Goal: Task Accomplishment & Management: Complete application form

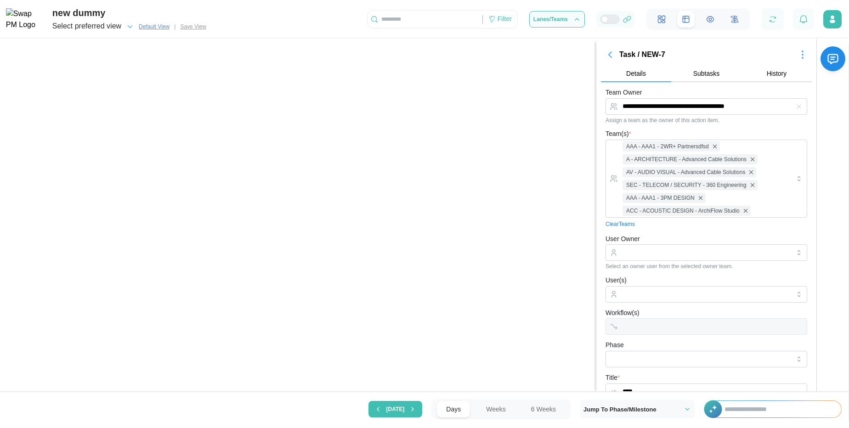
scroll to position [0, 12486]
click at [762, 191] on div "AAA - AAA1 - 2WR+ Partnersdfsd A - ARCHITECTURE - Advanced Cable Solutions AV -…" at bounding box center [705, 178] width 170 height 77
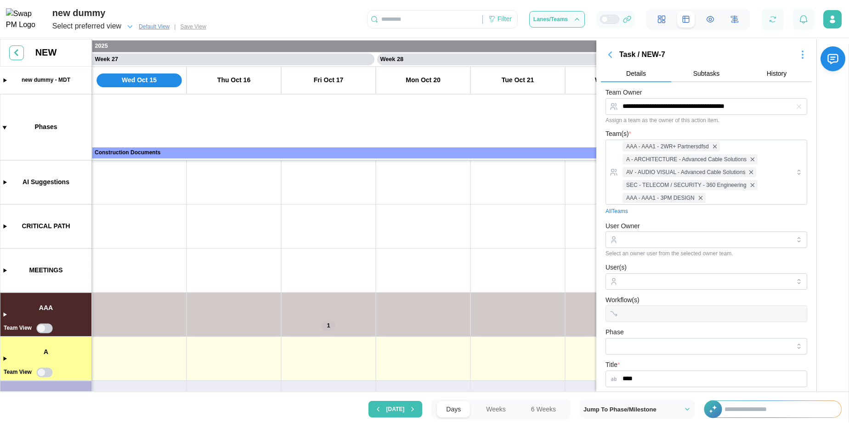
click at [626, 272] on div "User(s)" at bounding box center [706, 276] width 202 height 28
click at [614, 213] on link "All Teams" at bounding box center [616, 211] width 22 height 9
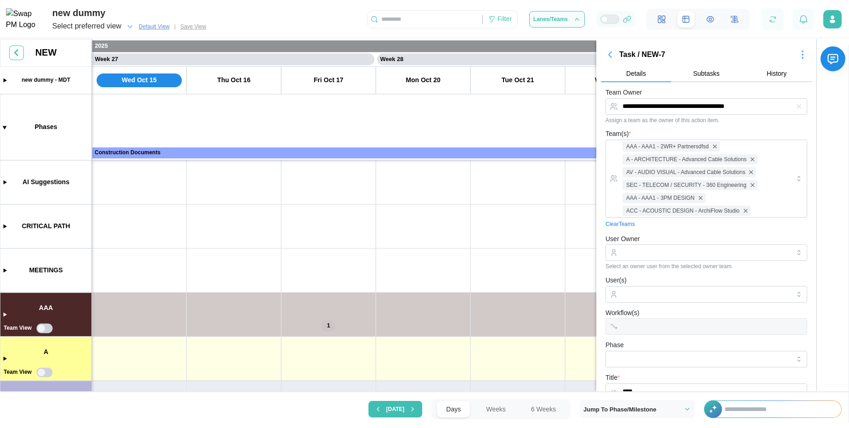
click at [617, 225] on link "Clear Teams" at bounding box center [619, 224] width 29 height 9
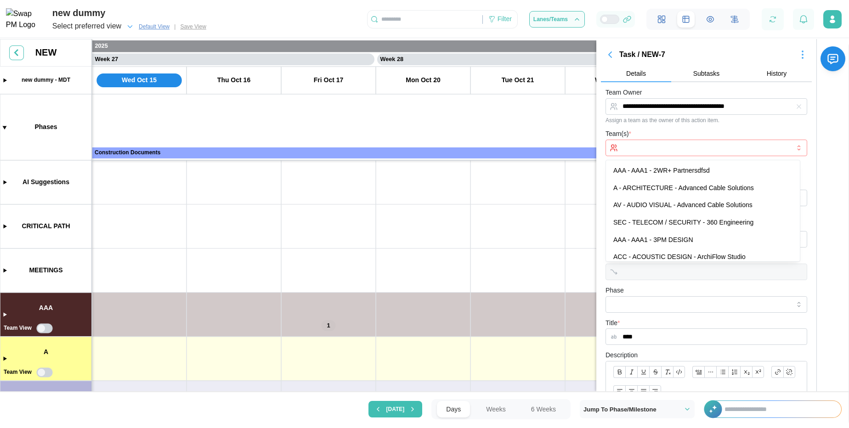
click at [665, 151] on input "Team(s) *" at bounding box center [706, 147] width 168 height 7
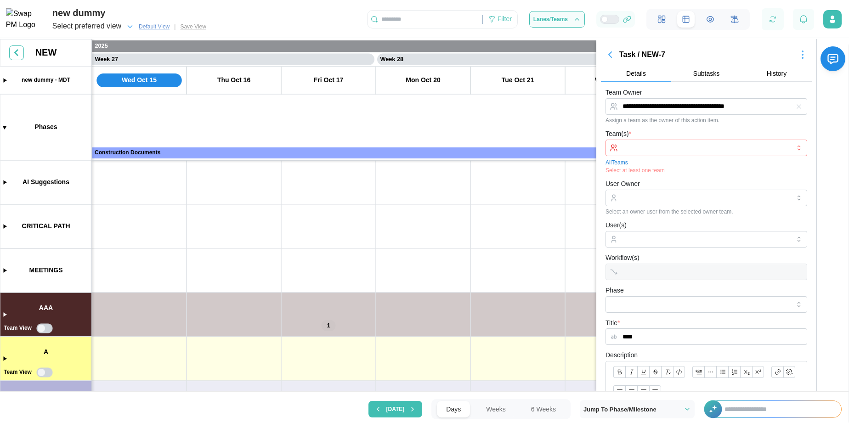
click at [685, 283] on form "**********" at bounding box center [706, 330] width 202 height 487
click at [635, 237] on input "User(s)" at bounding box center [706, 239] width 168 height 7
click at [627, 299] on input "Phase" at bounding box center [706, 304] width 202 height 17
type input "*"
click at [672, 271] on div "Workflow(s)" at bounding box center [706, 266] width 202 height 28
